Goal: Information Seeking & Learning: Learn about a topic

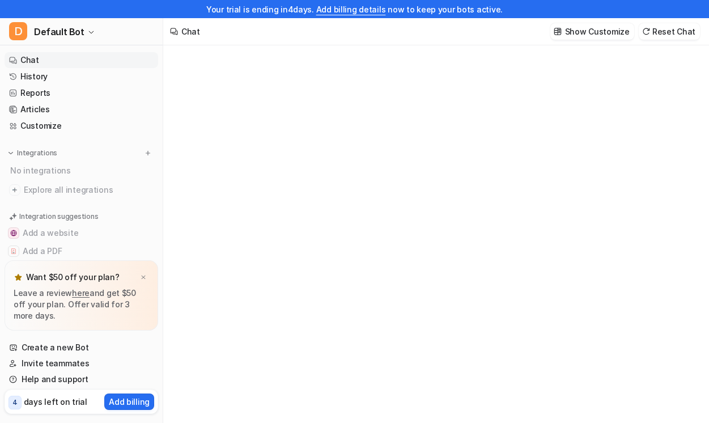
type textarea "**********"
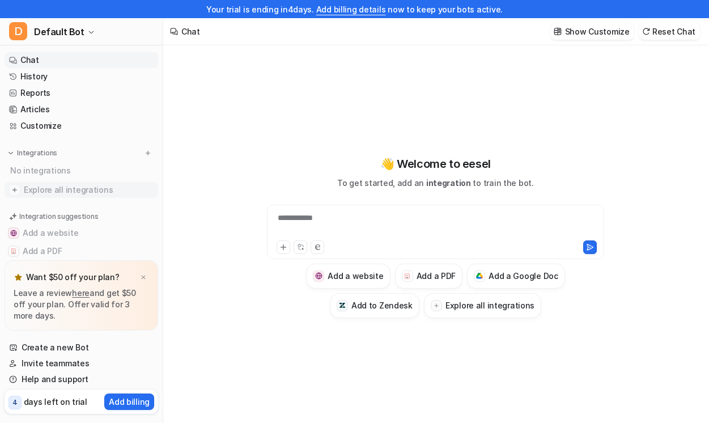
click at [53, 185] on span "Explore all integrations" at bounding box center [89, 190] width 130 height 18
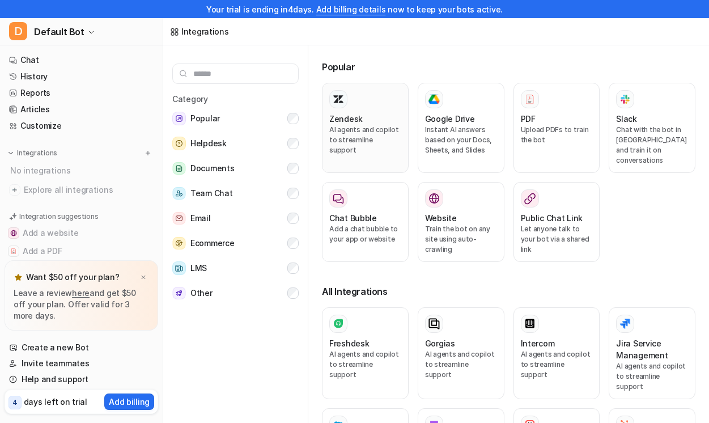
click at [386, 130] on p "AI agents and copilot to streamline support" at bounding box center [365, 140] width 72 height 31
